Goal: Transaction & Acquisition: Purchase product/service

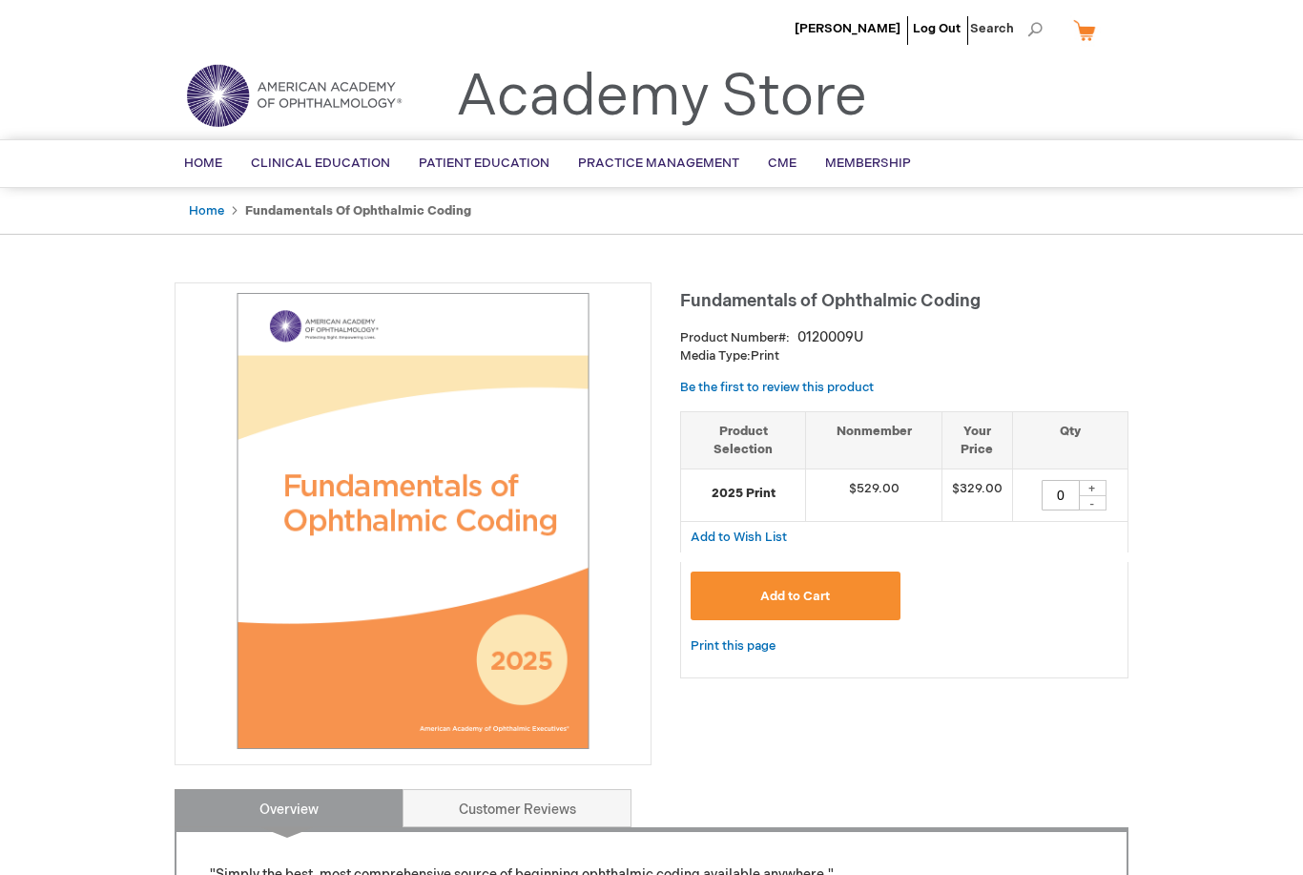
click at [822, 600] on span "Add to Cart" at bounding box center [795, 596] width 70 height 15
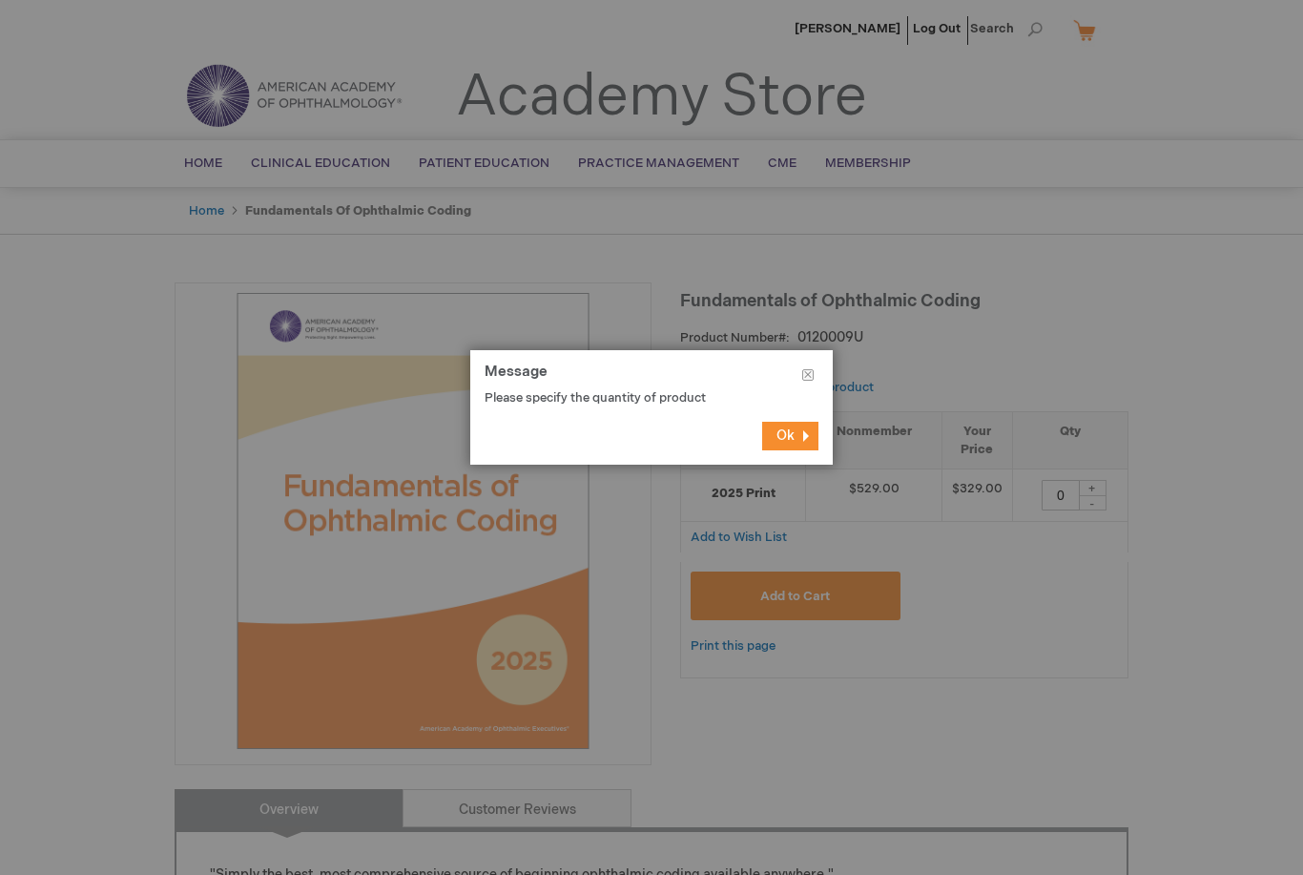
click at [825, 428] on footer "Ok" at bounding box center [651, 435] width 363 height 57
click at [807, 436] on button "Ok" at bounding box center [790, 436] width 56 height 29
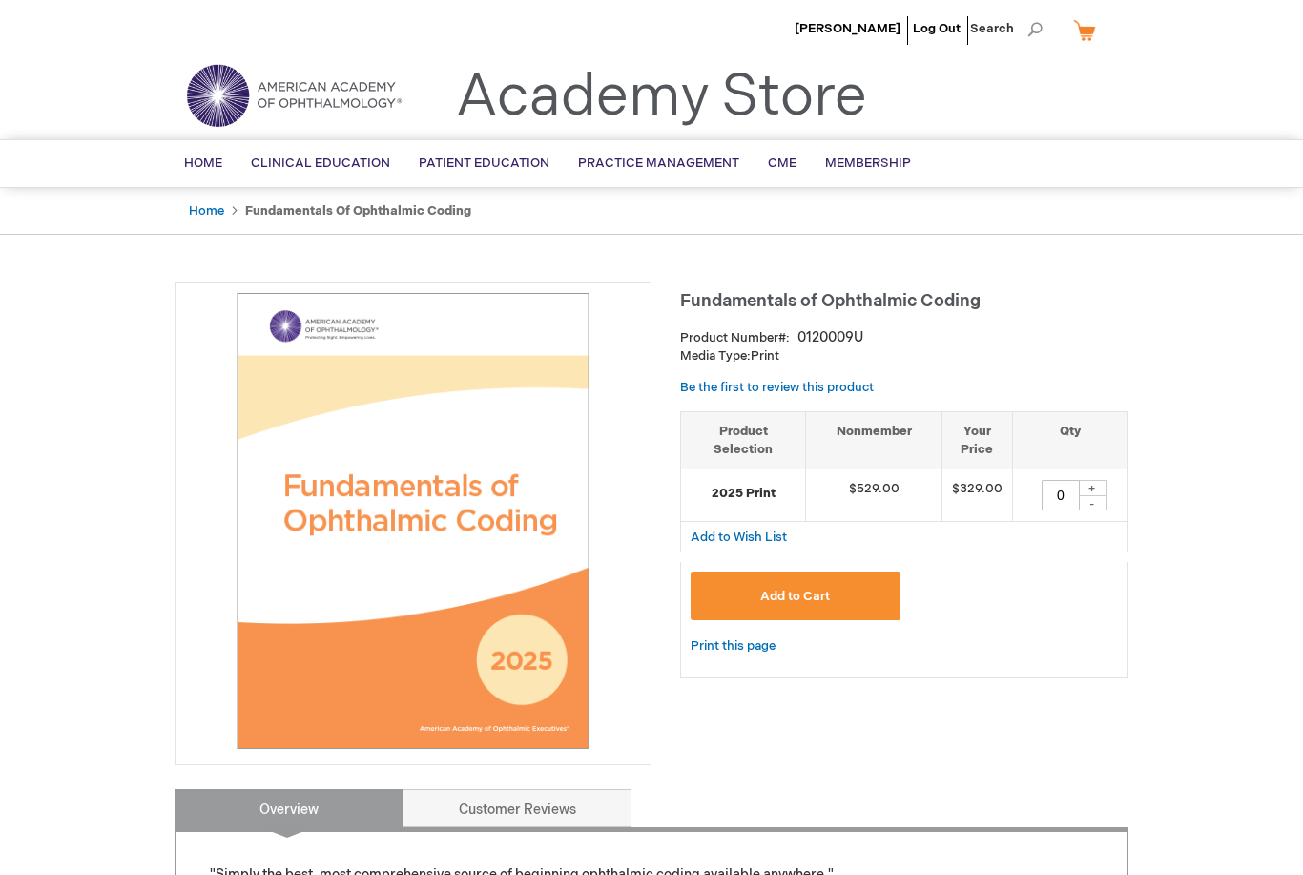
click at [1091, 481] on div "+" at bounding box center [1092, 488] width 29 height 16
type input "1"
click at [832, 588] on button "Add to Cart" at bounding box center [796, 596] width 210 height 49
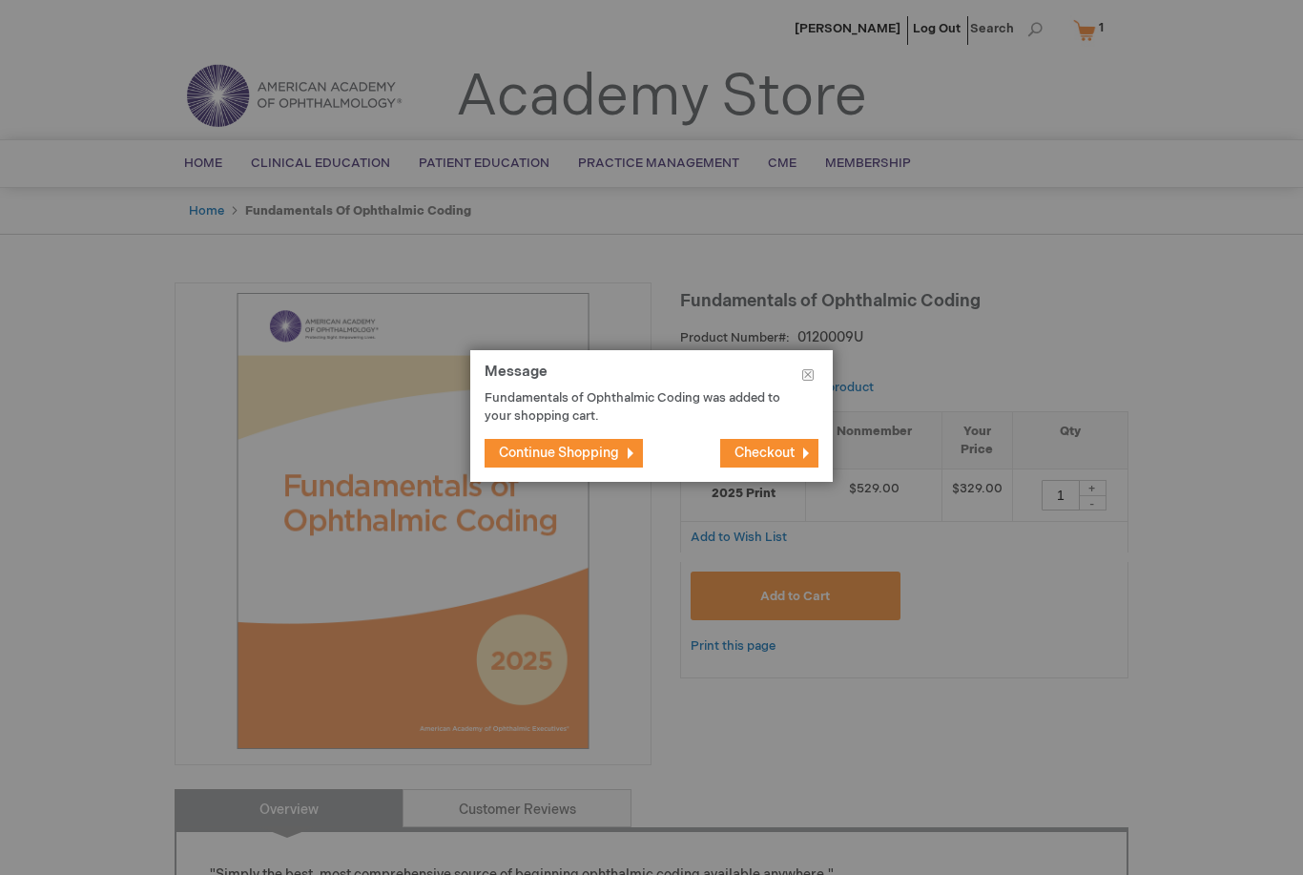
click at [781, 456] on span "Checkout" at bounding box center [765, 453] width 60 height 16
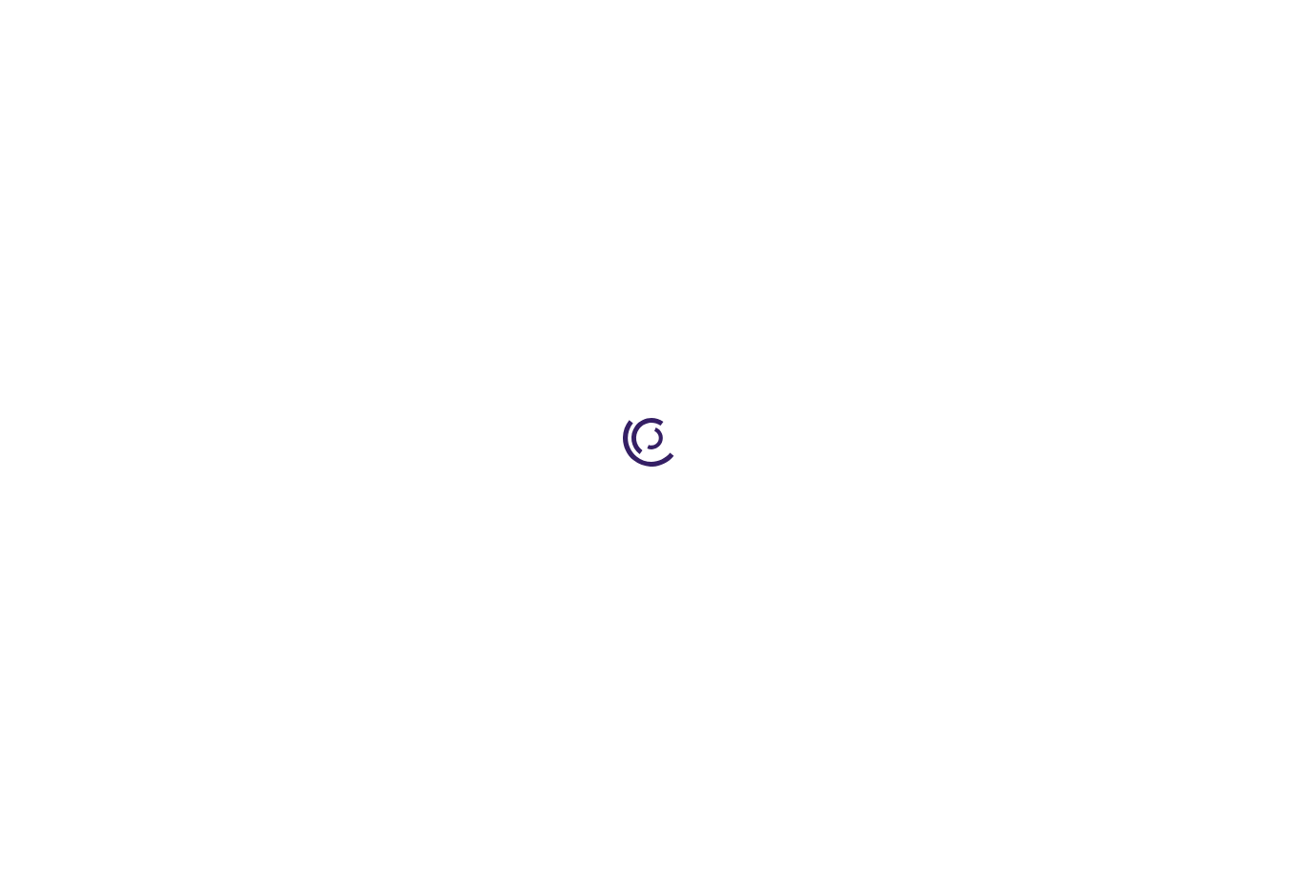
select select "US"
select select "44"
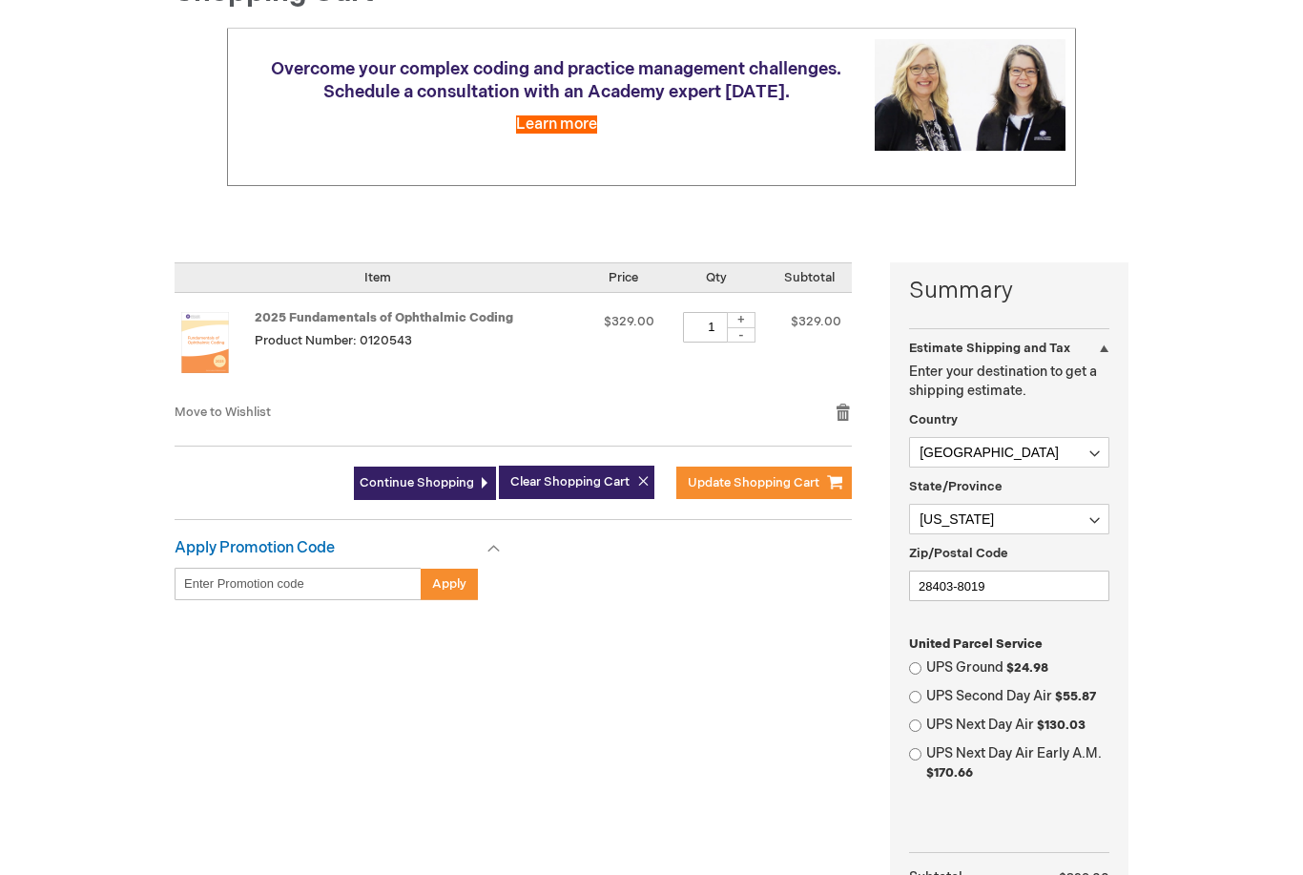
scroll to position [224, 0]
click at [229, 572] on input "Enter discount code" at bounding box center [298, 584] width 247 height 32
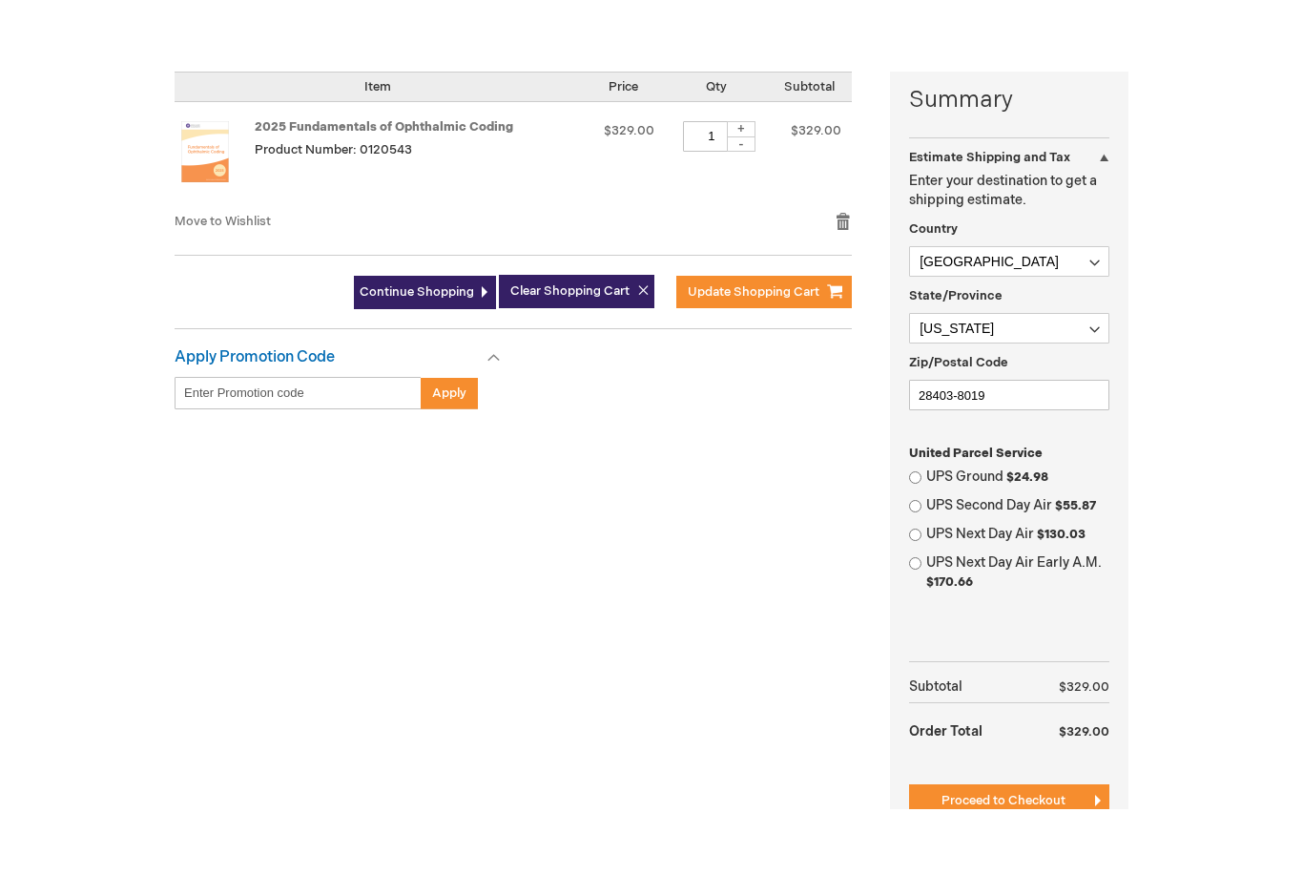
scroll to position [351, 0]
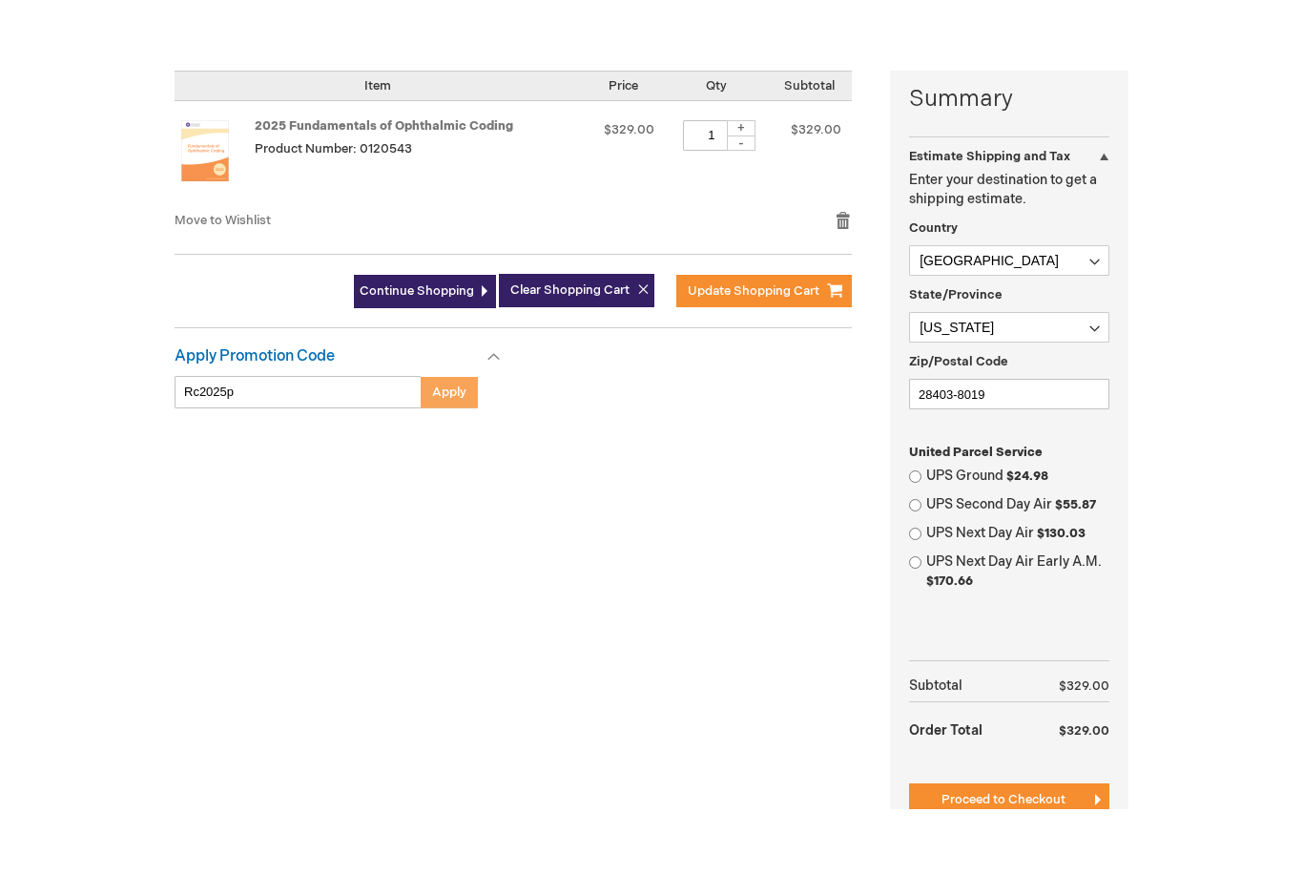
type input "Rc2025p"
click at [446, 450] on span "Apply" at bounding box center [449, 457] width 34 height 15
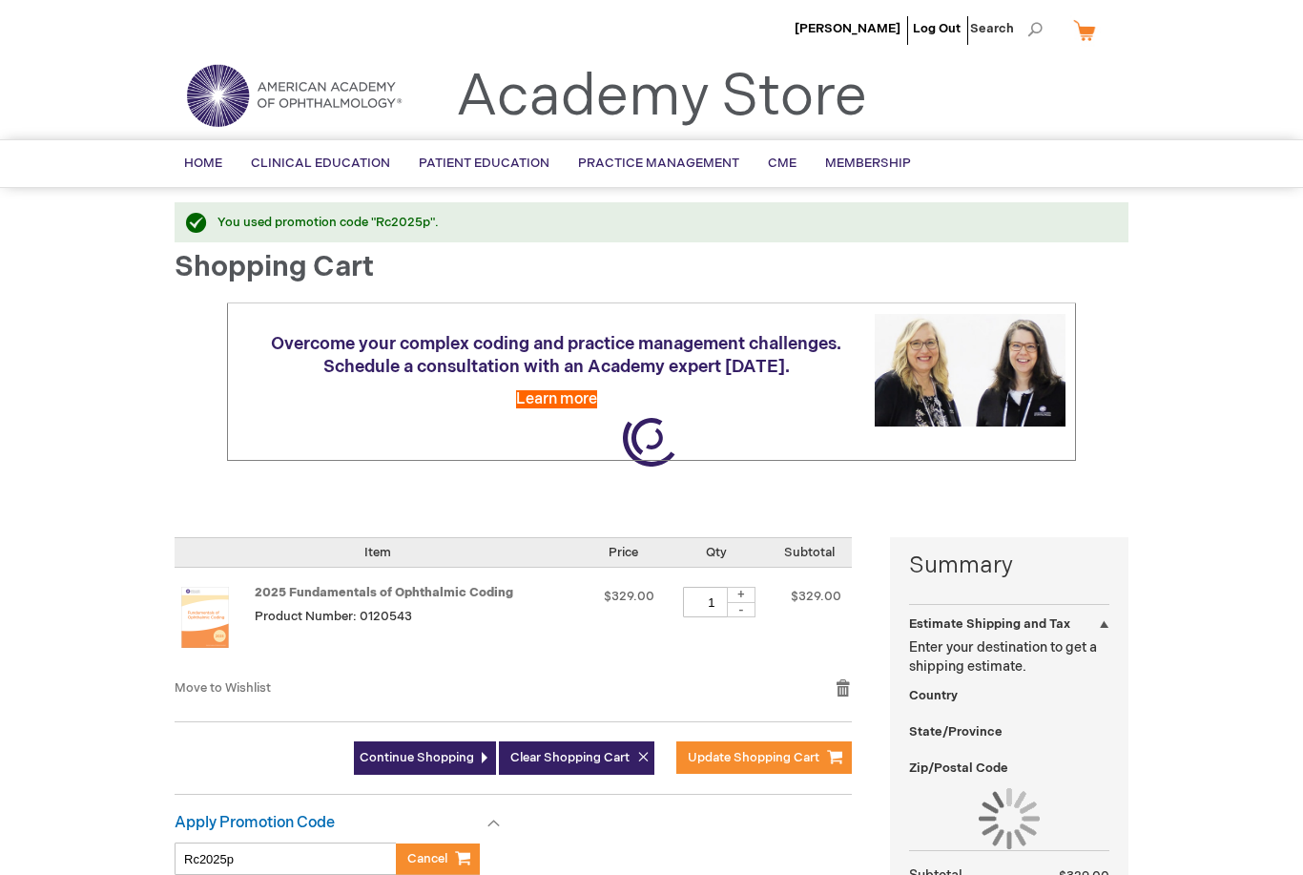
select select "US"
select select "44"
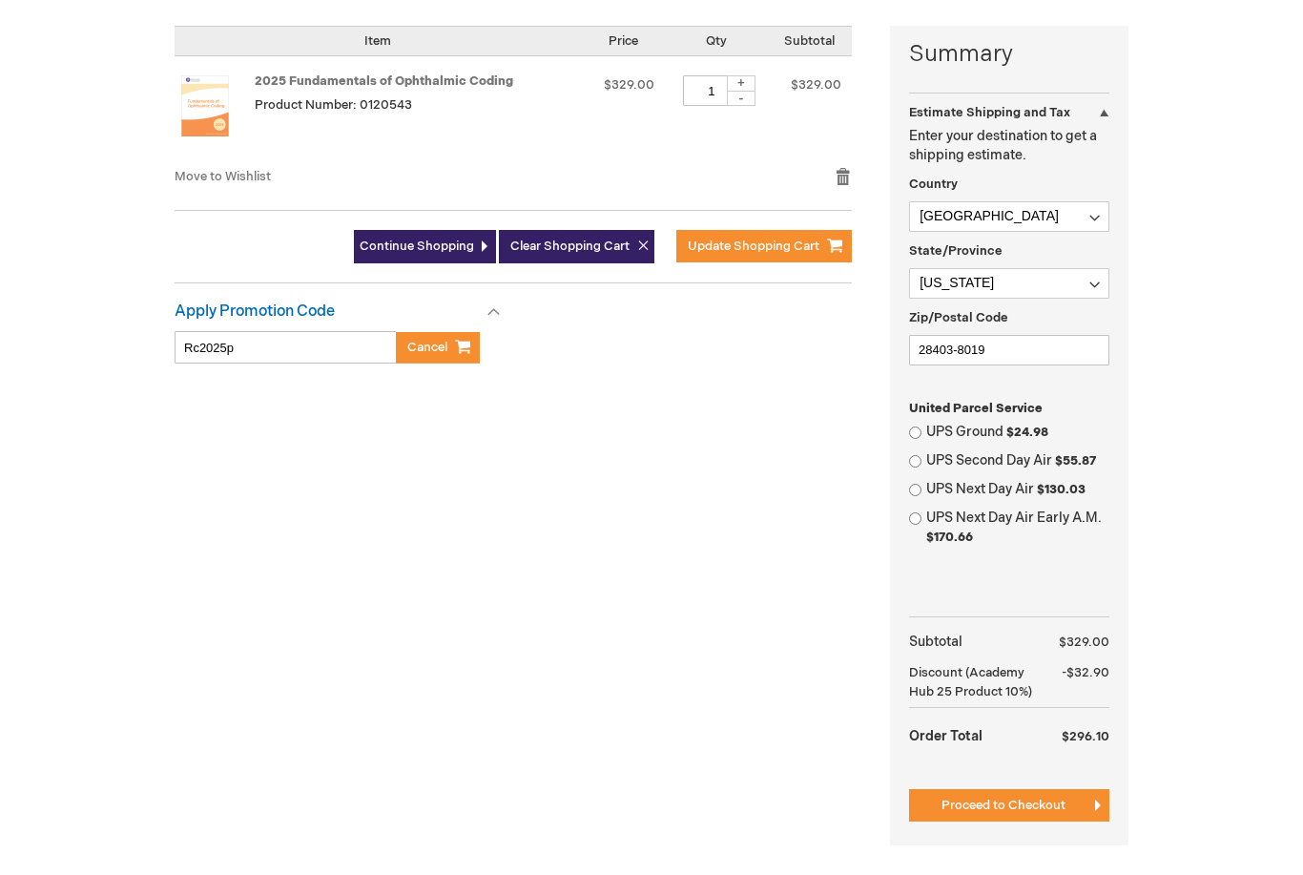
scroll to position [511, 0]
click at [922, 434] on input "UPS Ground $24.98" at bounding box center [915, 433] width 12 height 12
radio input "true"
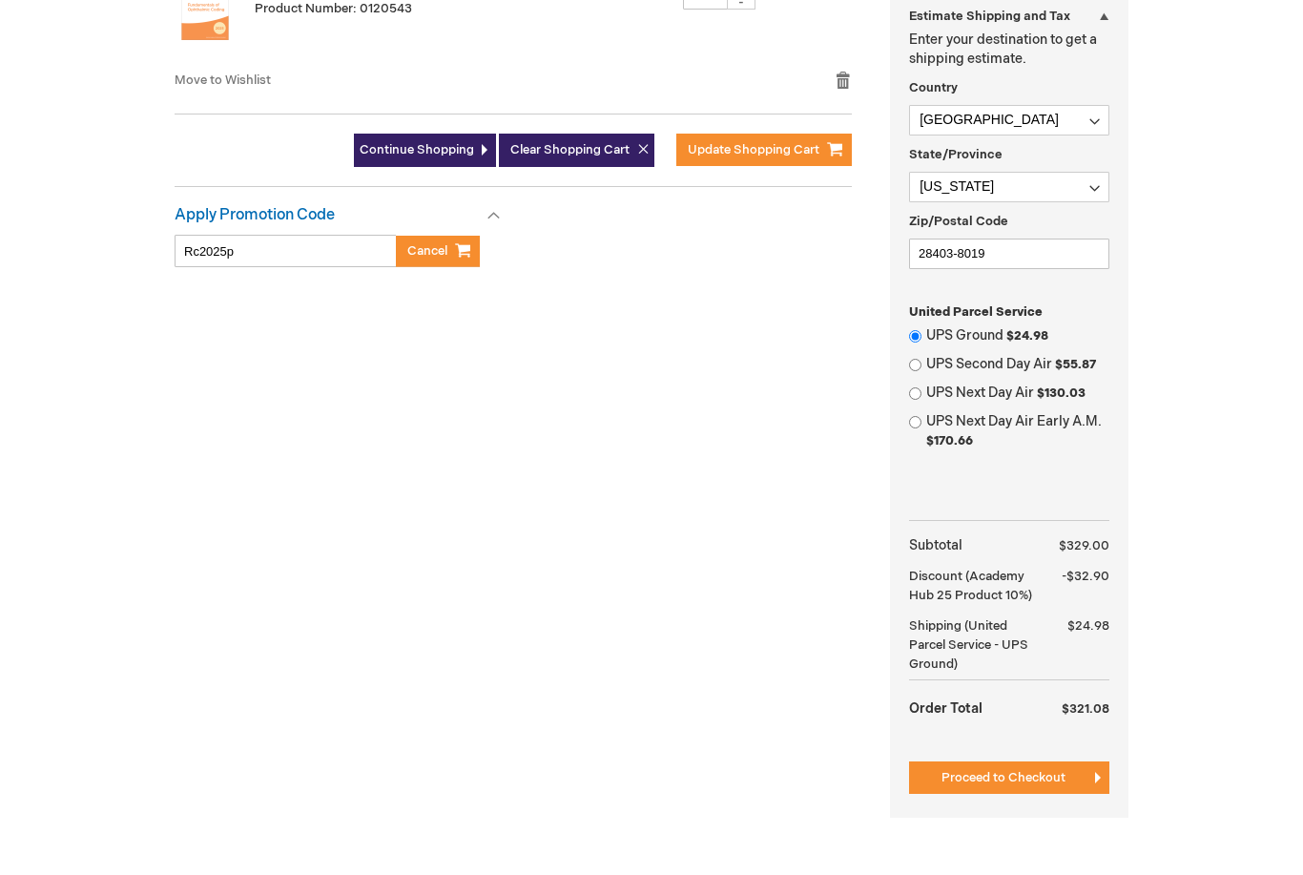
scroll to position [611, 0]
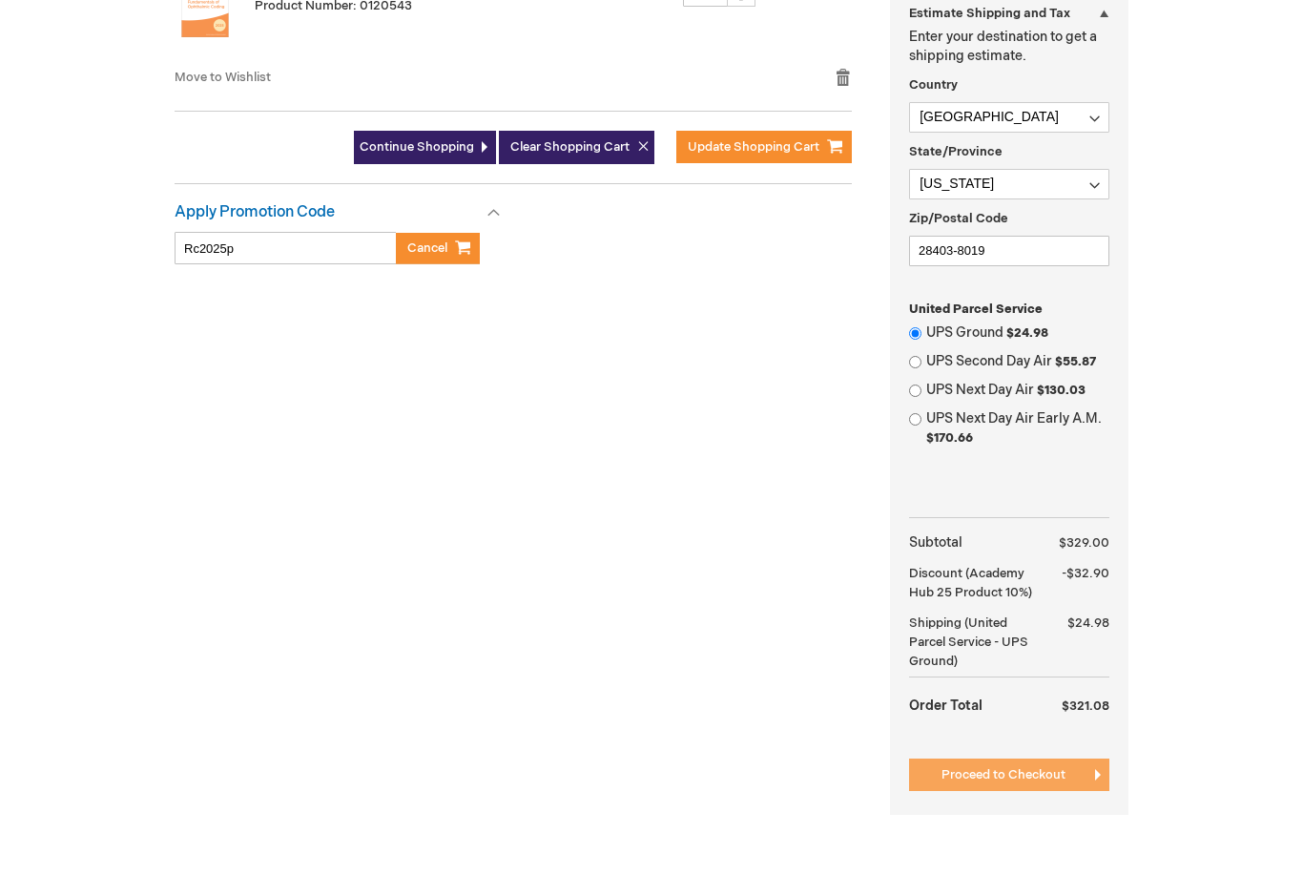
click at [1064, 776] on span "Proceed to Checkout" at bounding box center [1004, 774] width 124 height 15
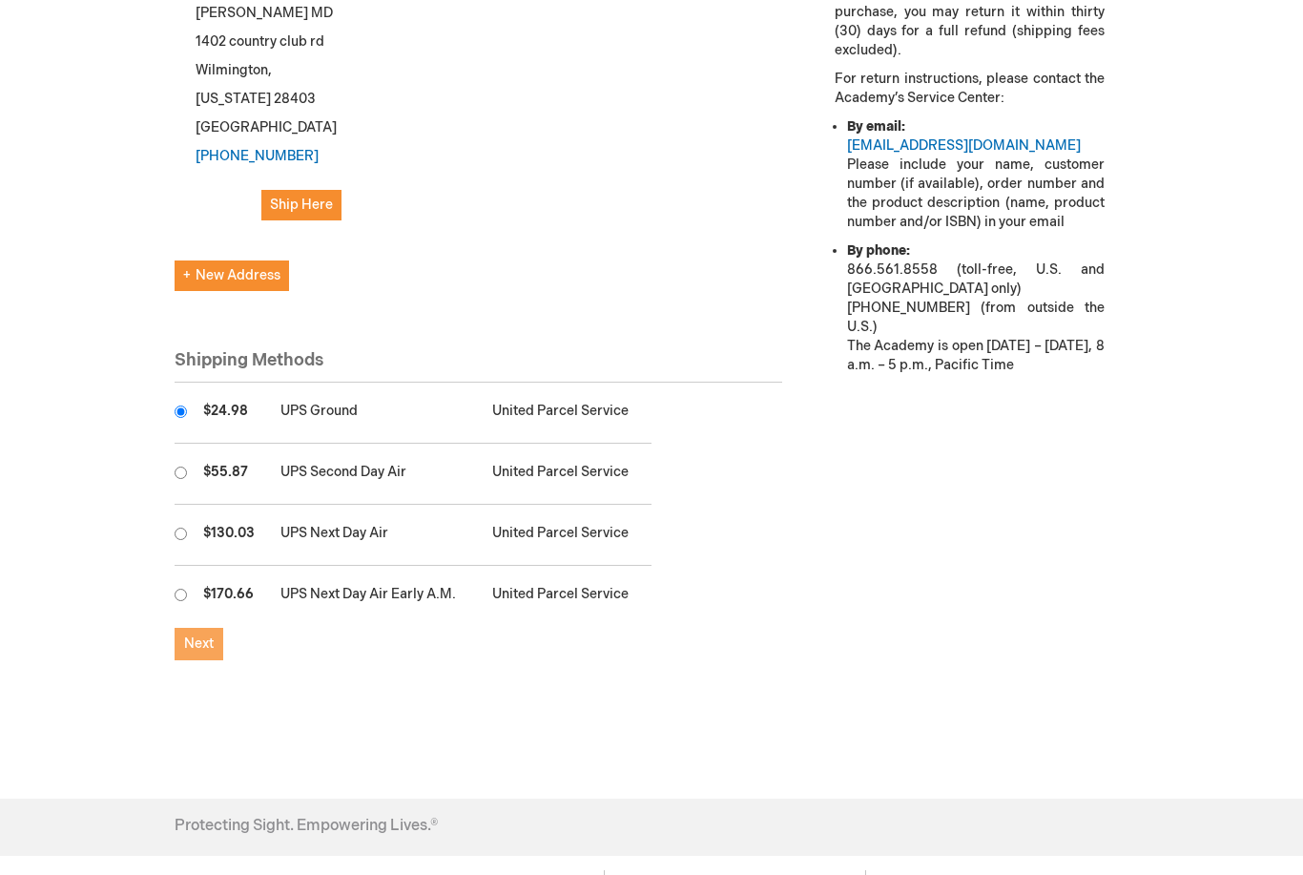
click at [198, 636] on span "Next" at bounding box center [199, 644] width 30 height 16
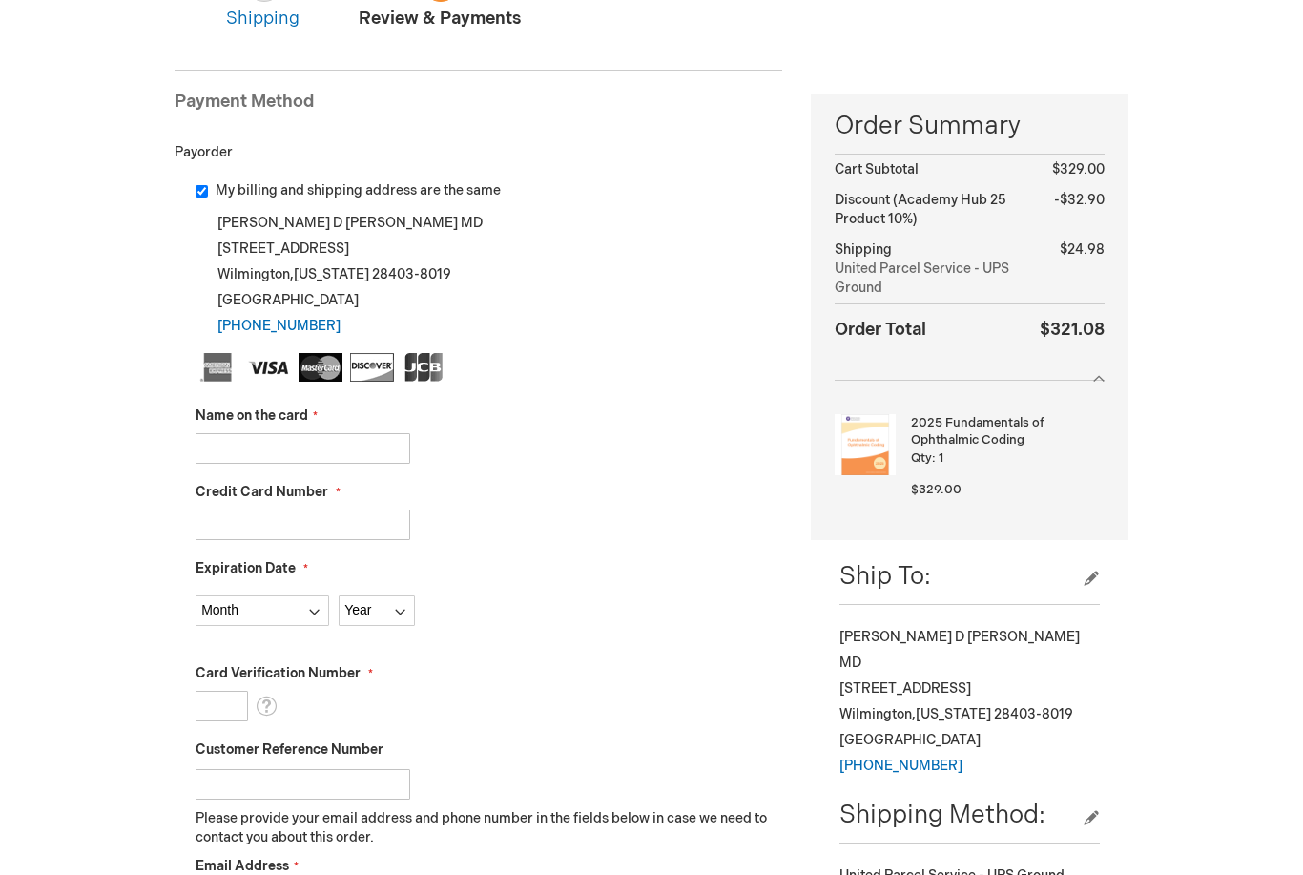
click at [214, 455] on input "Name on the card" at bounding box center [303, 449] width 215 height 31
type input "richard dax hawkins"
type input "5474970822254645"
select select "1"
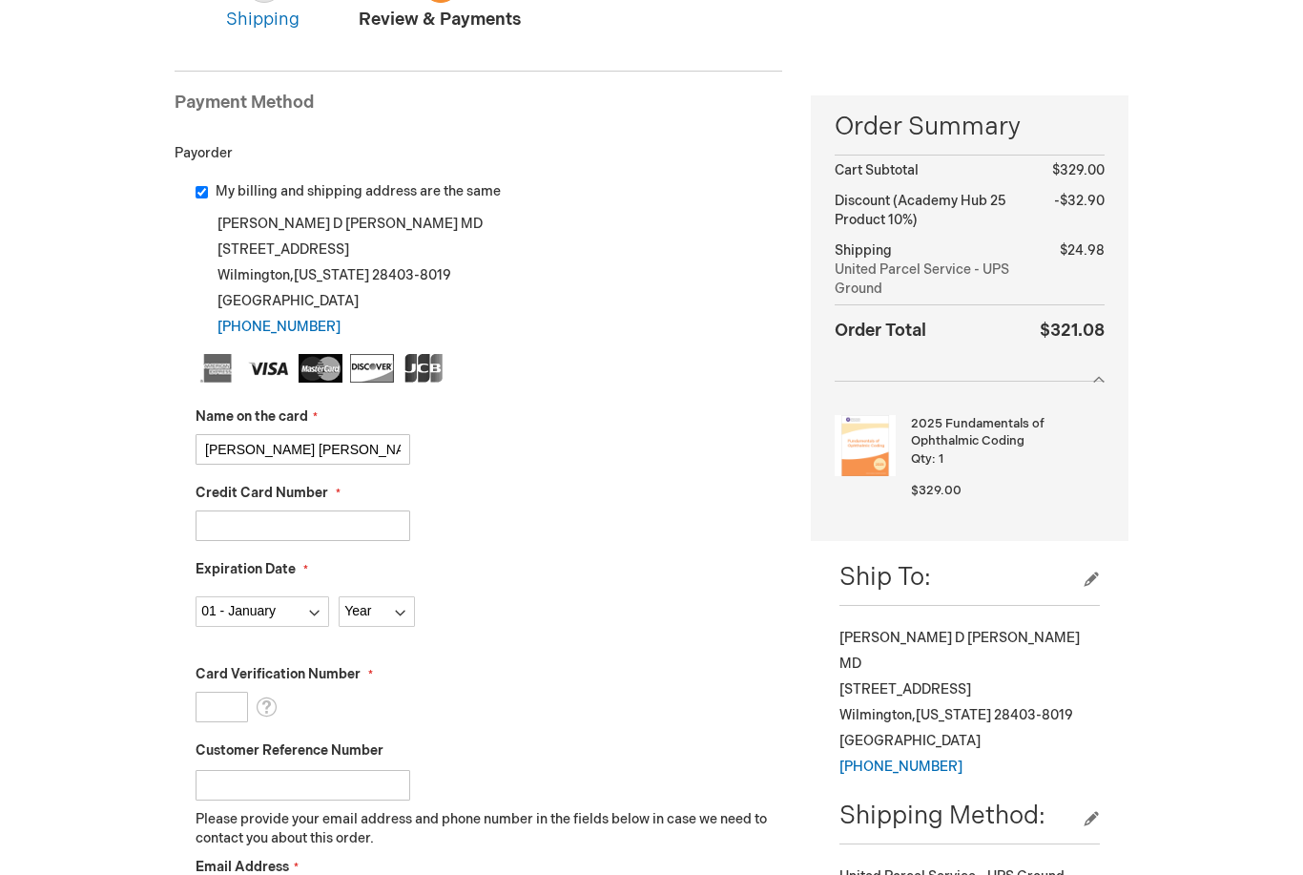
select select "2026"
type input "545"
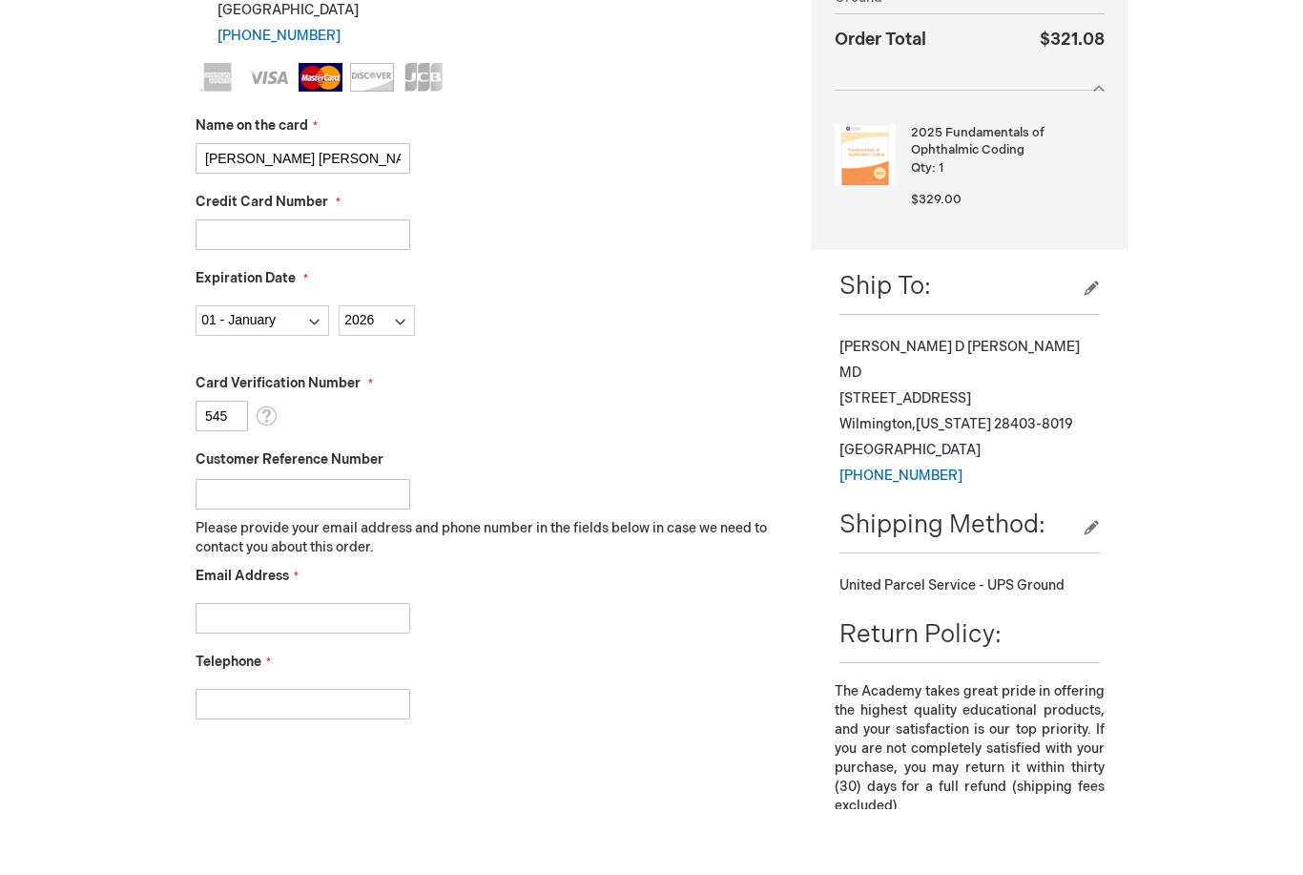
scroll to position [435, 0]
type input "Dhawkins@surgicaleyecare.com"
click at [222, 755] on input "Telephone" at bounding box center [303, 770] width 215 height 31
type input "9107968600"
checkbox input "true"
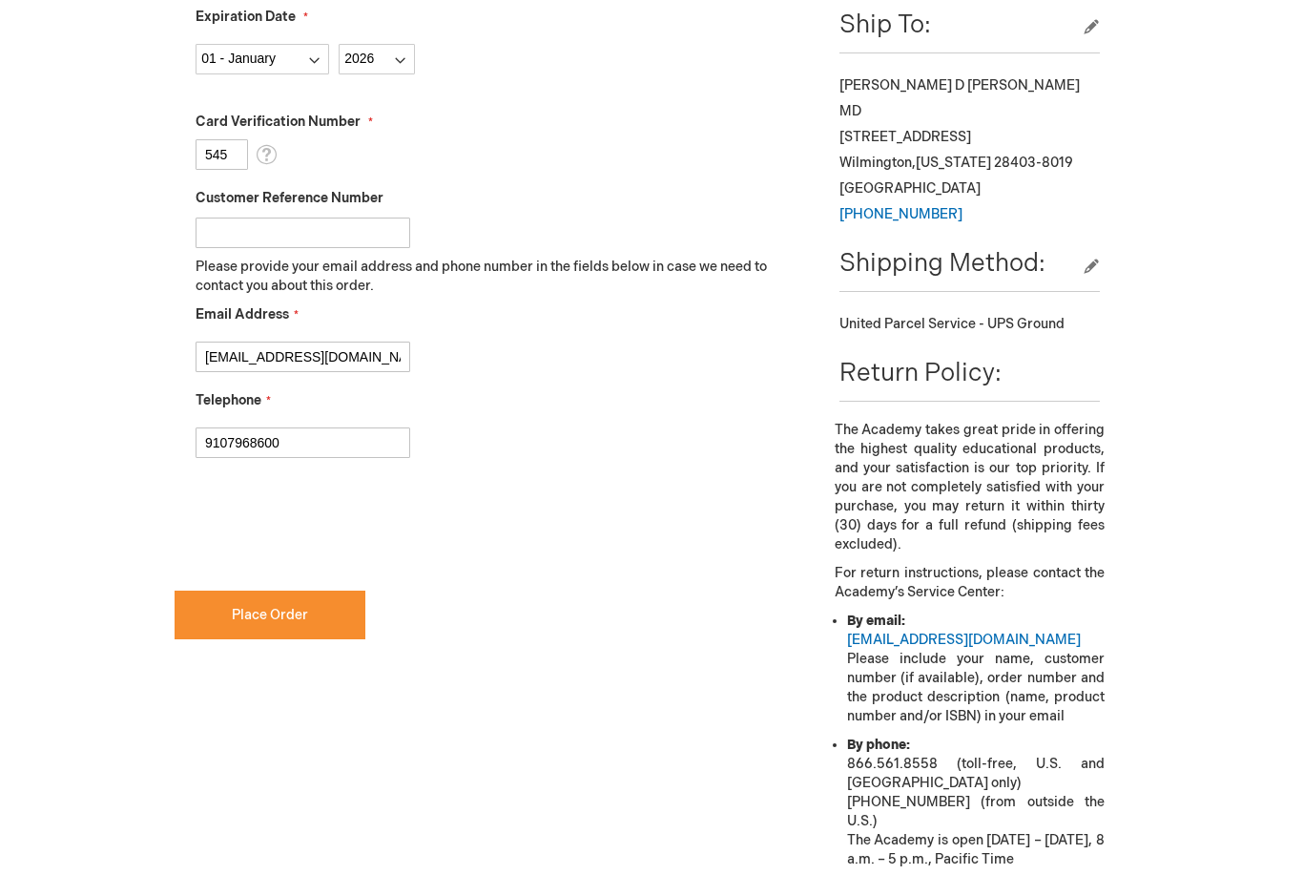
scroll to position [760, 0]
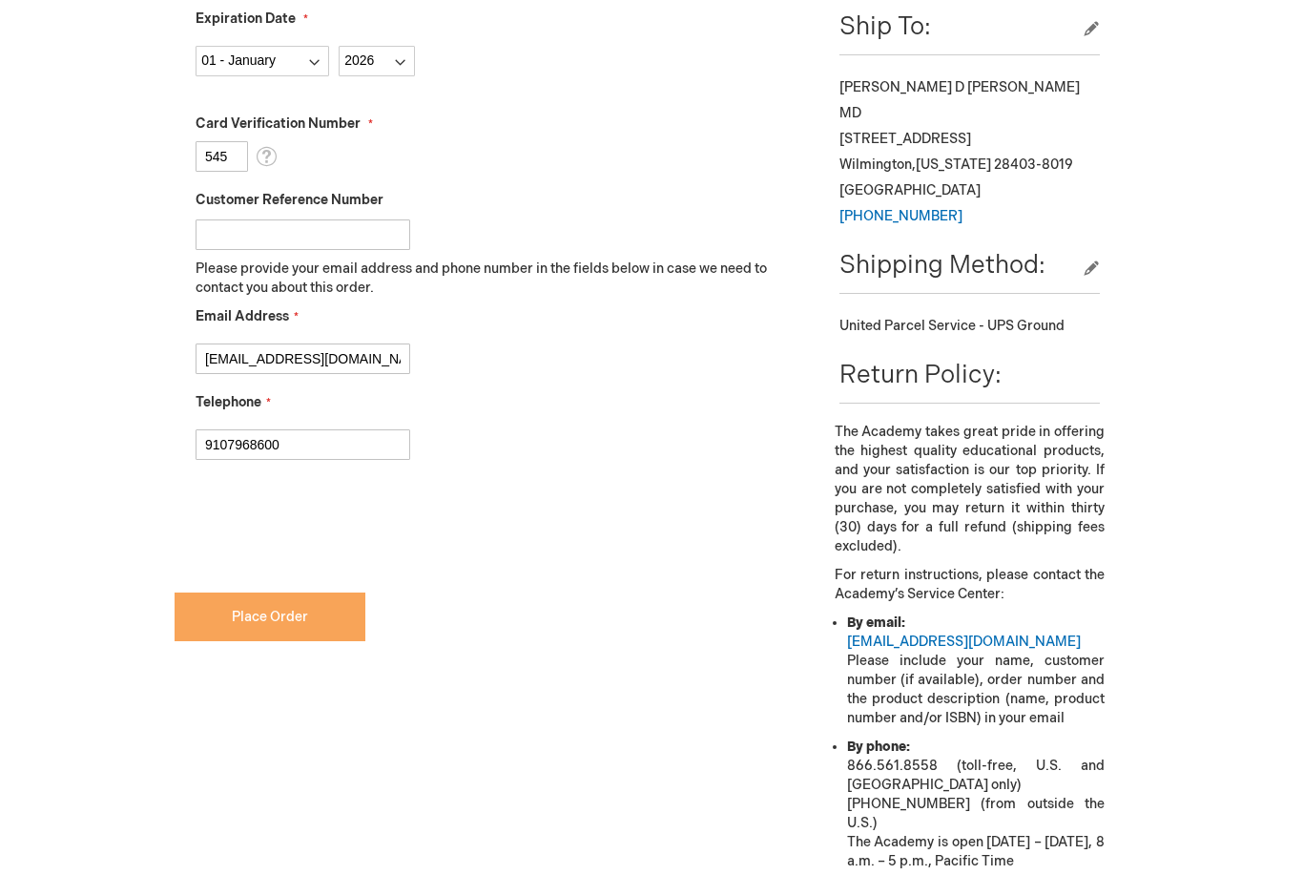
click at [226, 611] on button "Place Order" at bounding box center [270, 617] width 191 height 49
